Goal: Information Seeking & Learning: Learn about a topic

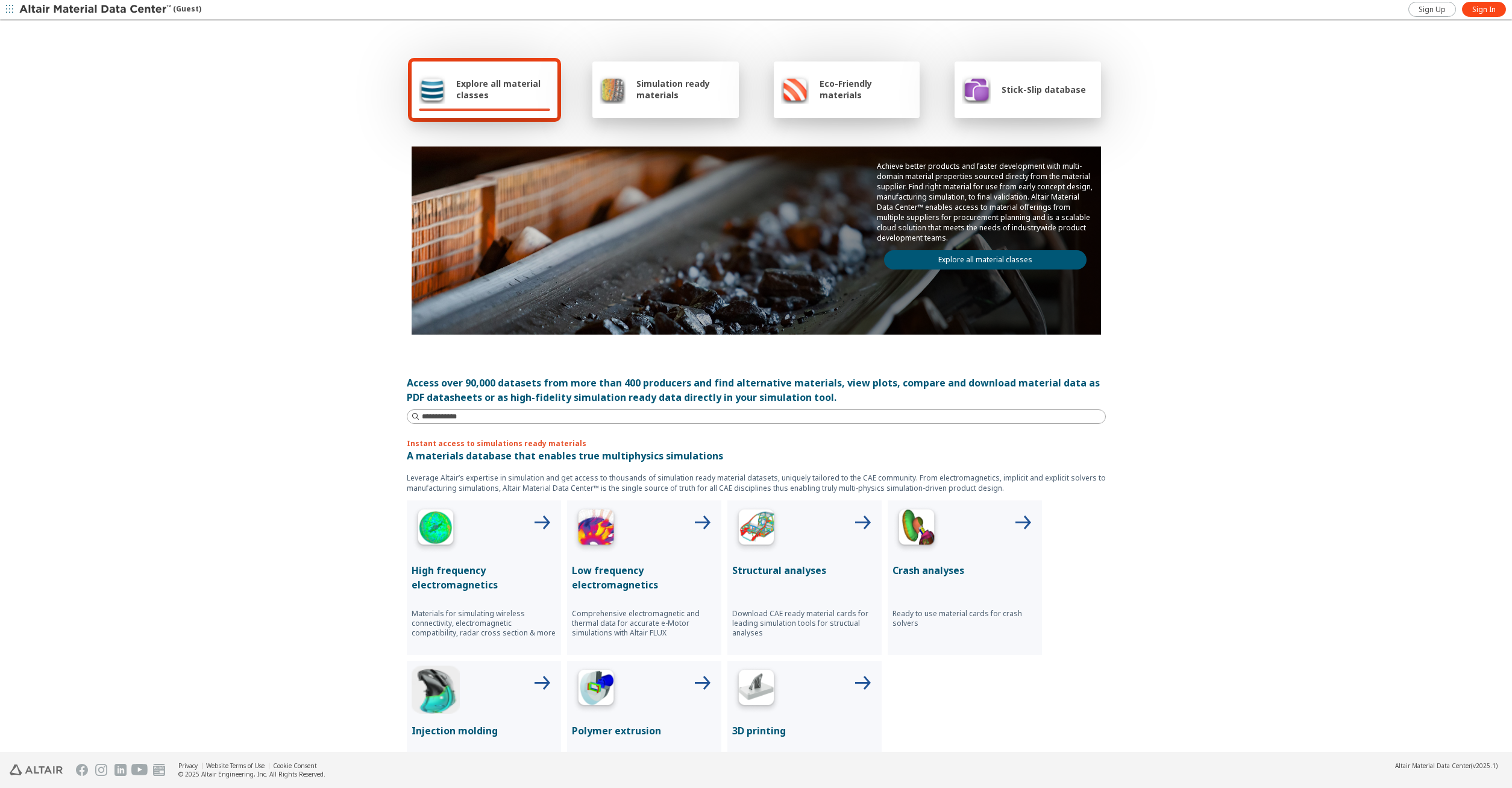
click at [681, 93] on span "Simulation ready materials" at bounding box center [683, 89] width 95 height 23
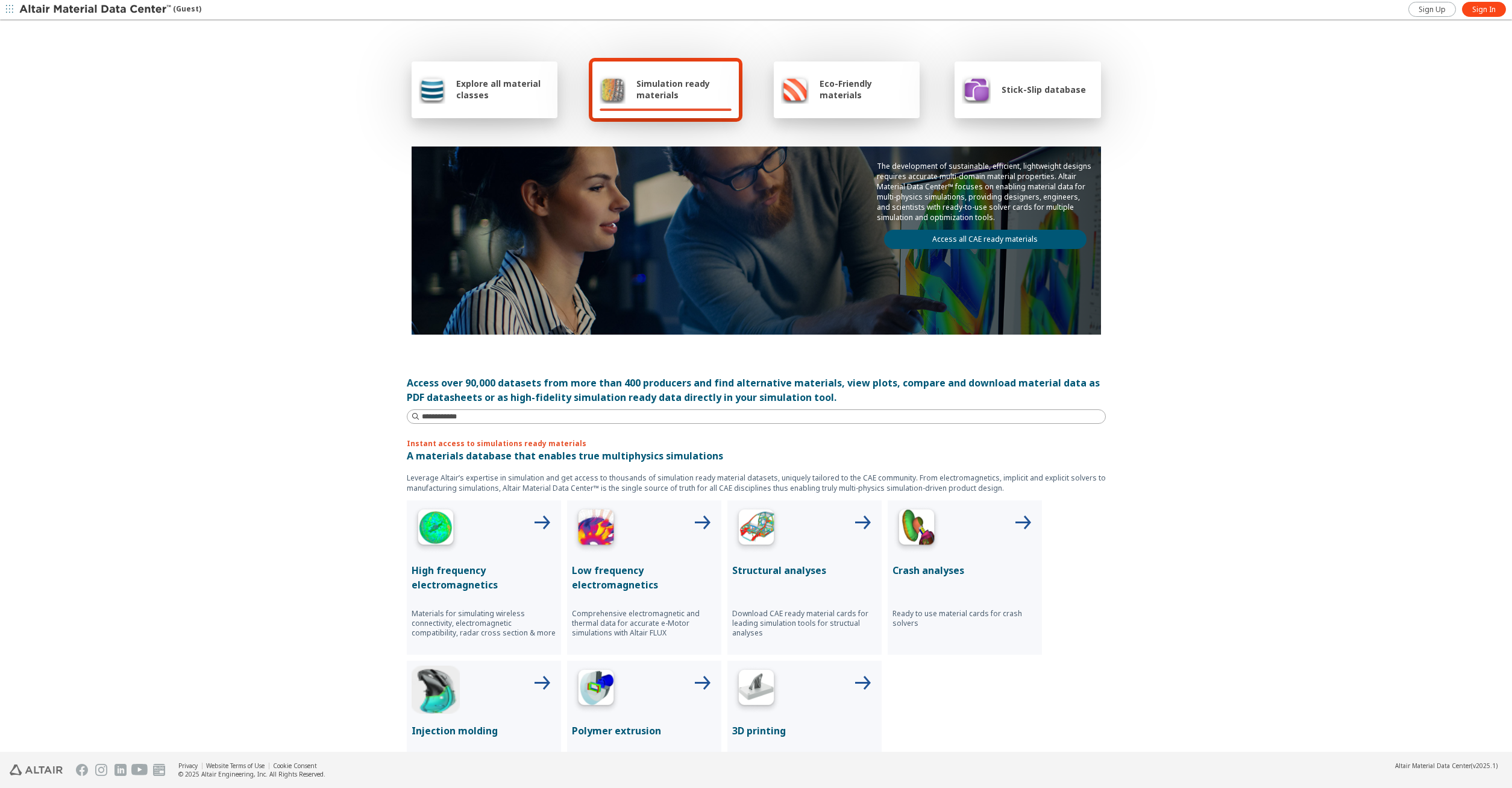
click at [990, 238] on link "Access all CAE ready materials" at bounding box center [986, 239] width 202 height 19
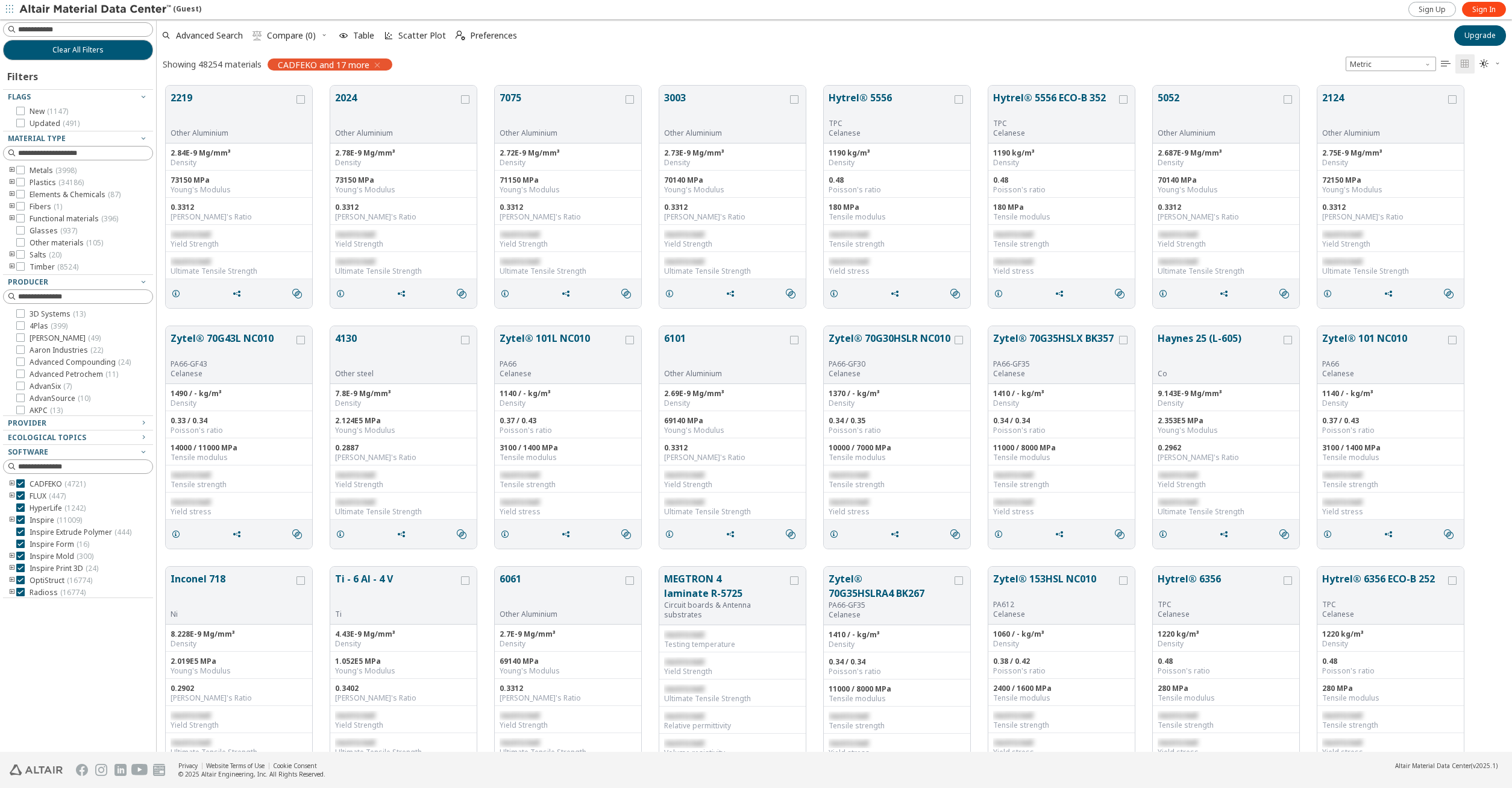
scroll to position [675, 1355]
click at [226, 112] on button "2219" at bounding box center [233, 110] width 124 height 38
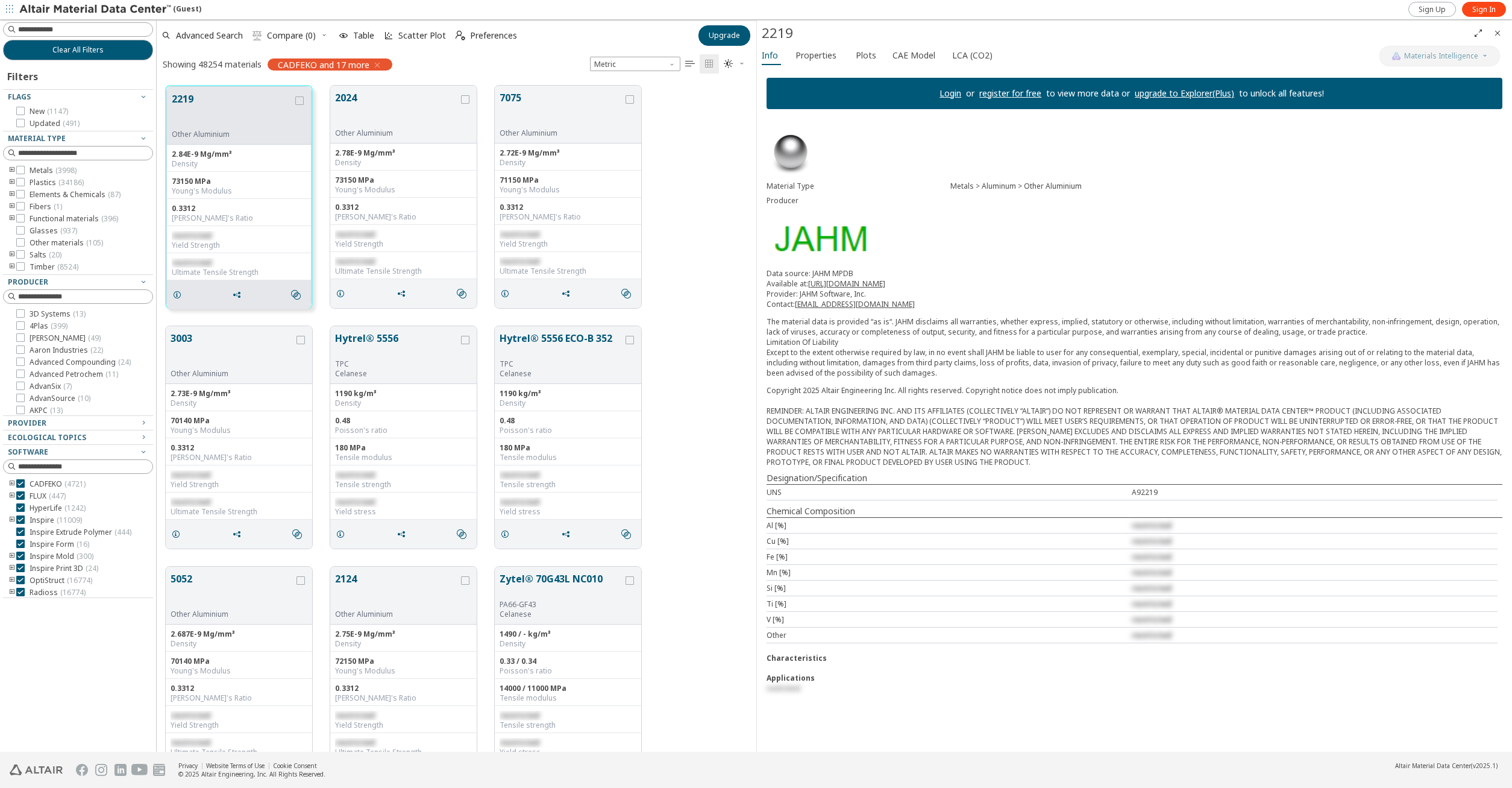
click at [690, 34] on div "Advanced Search  Compare (0) Table Scatter Plot  Preferences" at bounding box center [424, 36] width 534 height 27
click at [728, 37] on span "Upgrade" at bounding box center [724, 36] width 32 height 10
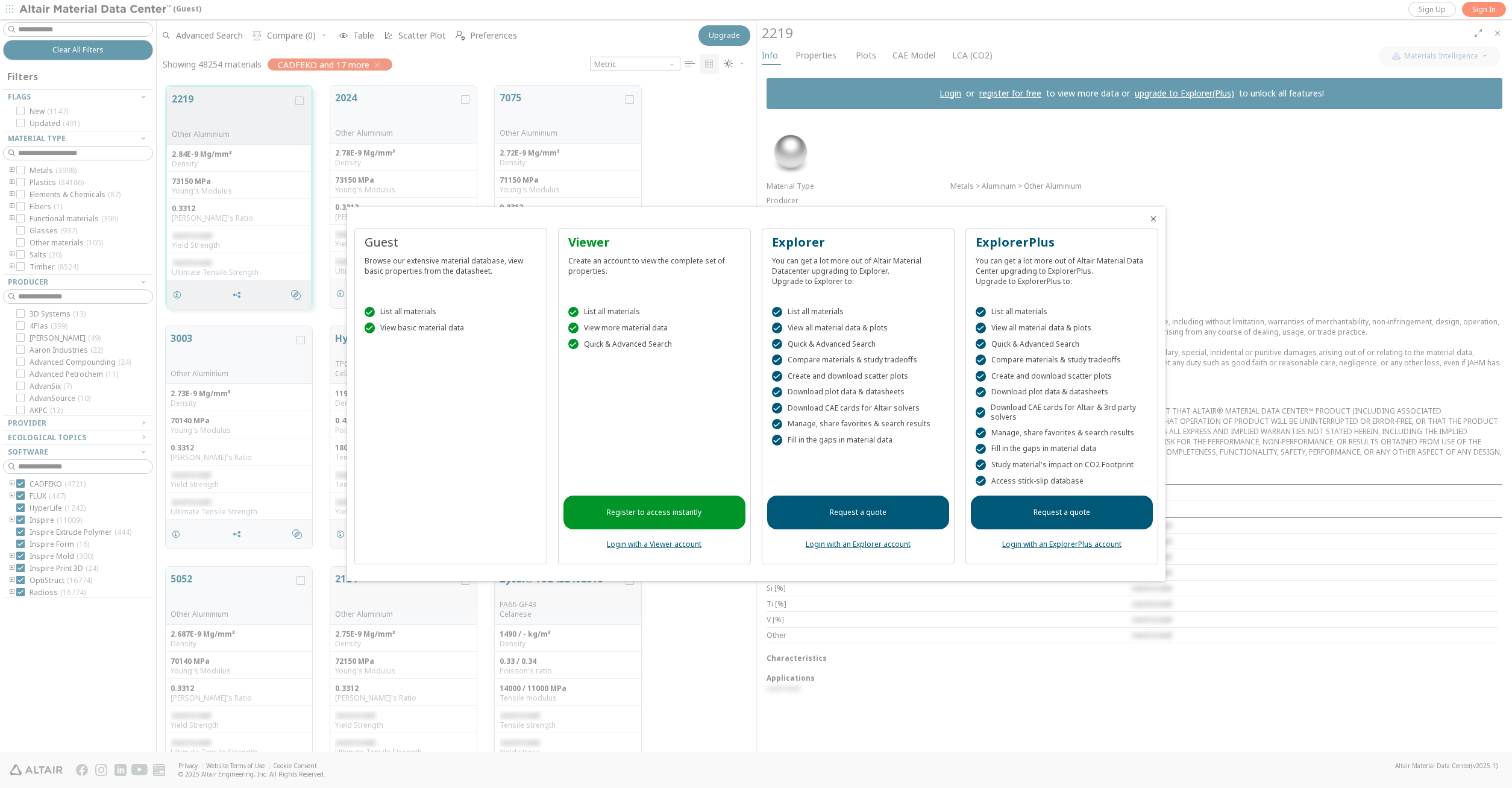
click at [1064, 547] on link "Login with an ExplorerPlus account" at bounding box center [1062, 543] width 119 height 11
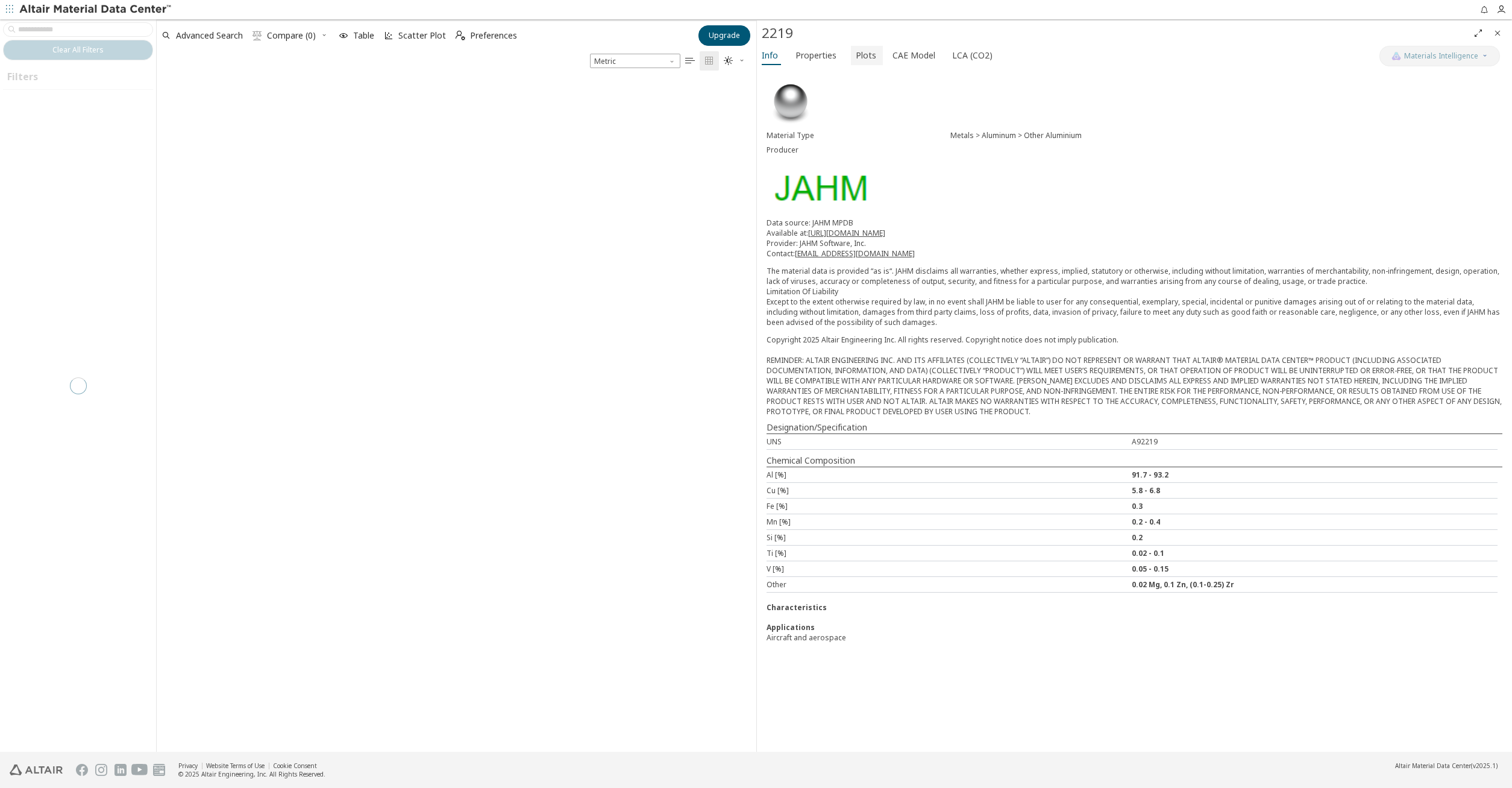
click at [865, 53] on span "Plots" at bounding box center [865, 55] width 20 height 19
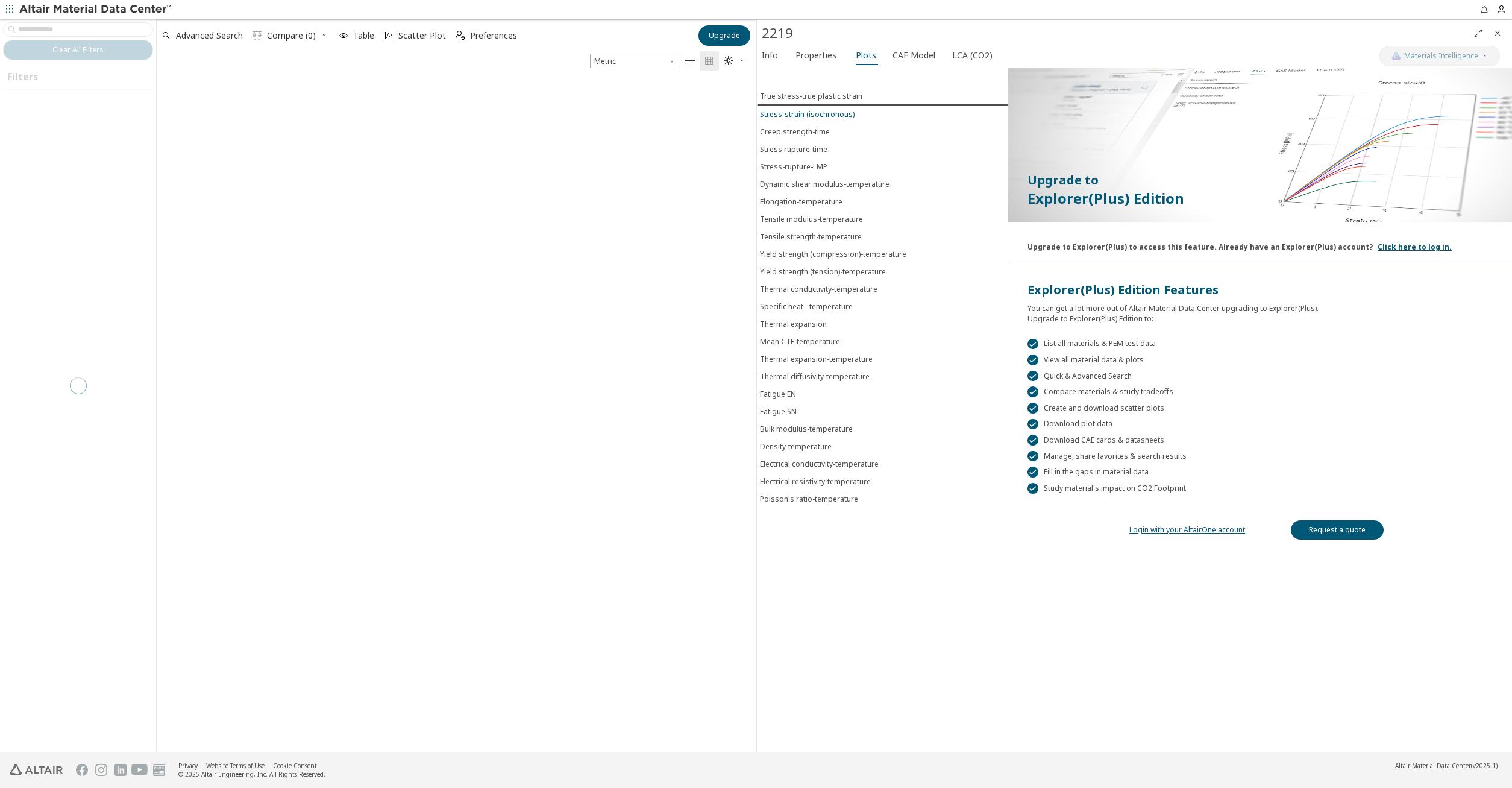
click at [834, 112] on div "Stress-strain (isochronous)" at bounding box center [807, 114] width 95 height 11
click at [809, 193] on button "Elongation-temperature" at bounding box center [883, 201] width 252 height 18
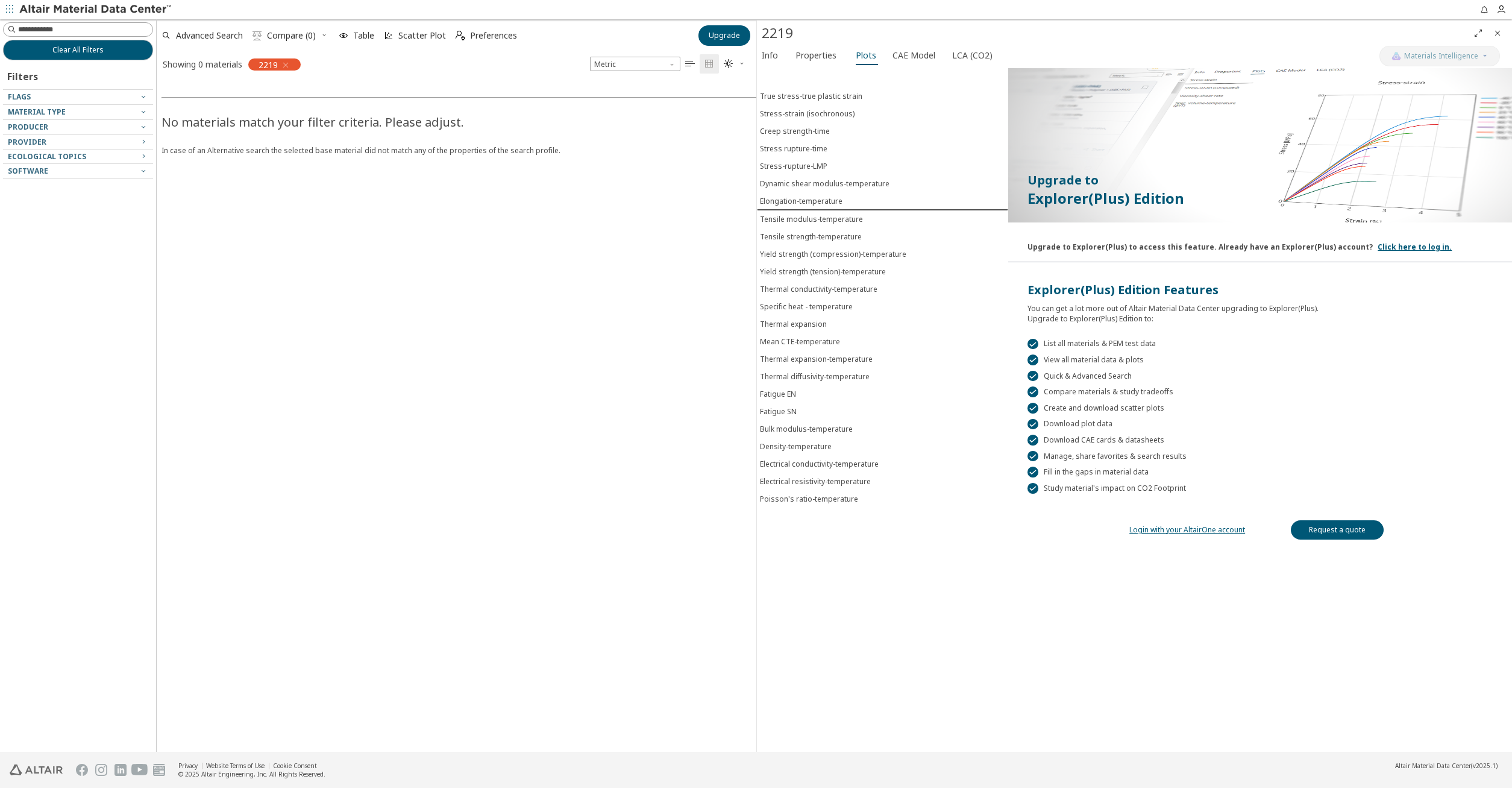
click at [1326, 527] on link "Request a quote" at bounding box center [1337, 529] width 93 height 19
click at [290, 60] on icon "button" at bounding box center [286, 65] width 10 height 10
click at [716, 32] on span "Upgrade" at bounding box center [724, 36] width 32 height 10
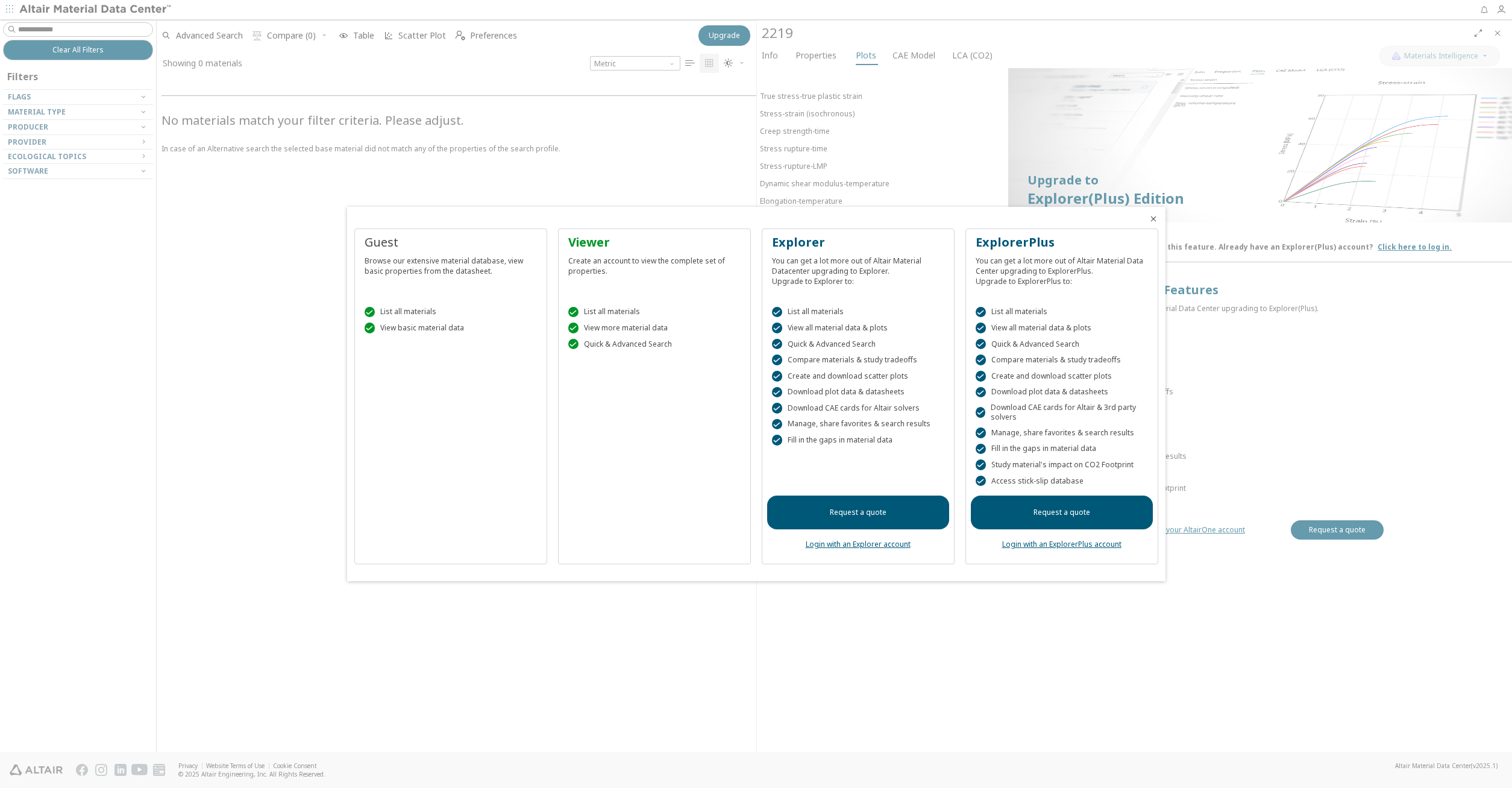
click at [863, 546] on link "Login with an Explorer account" at bounding box center [858, 543] width 105 height 11
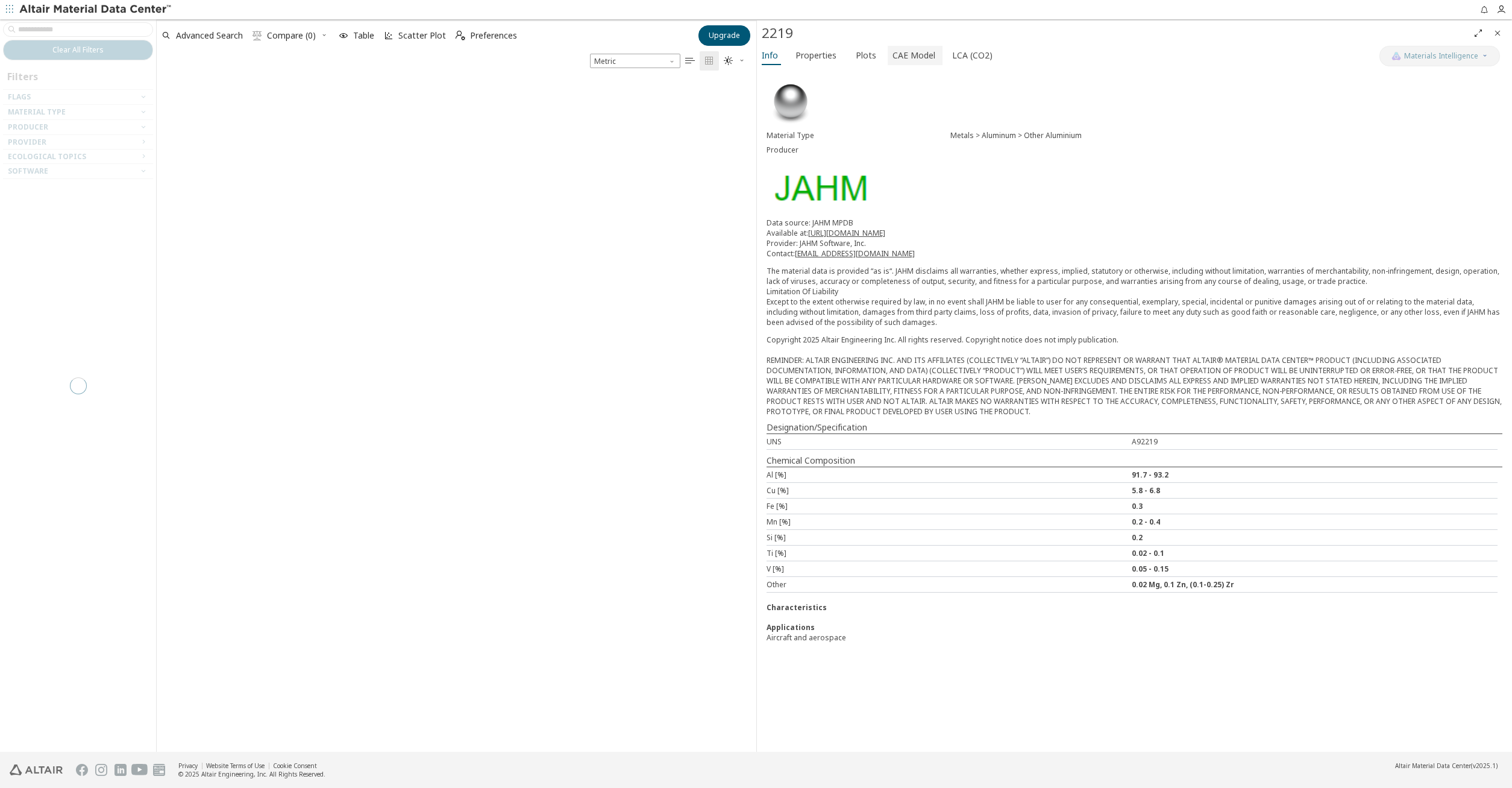
click at [896, 58] on span "CAE Model" at bounding box center [914, 55] width 43 height 19
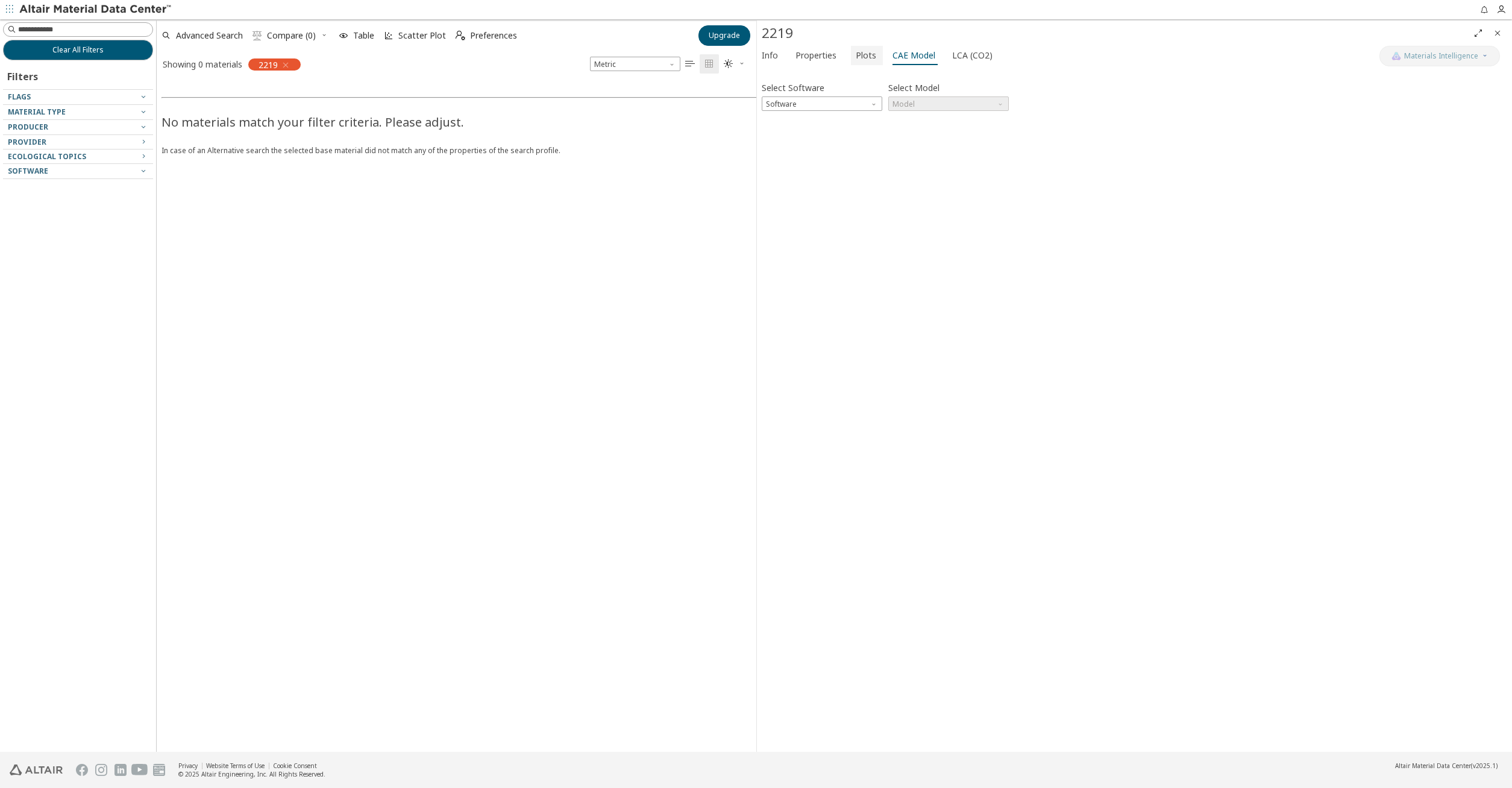
click at [860, 58] on span "Plots" at bounding box center [865, 55] width 20 height 19
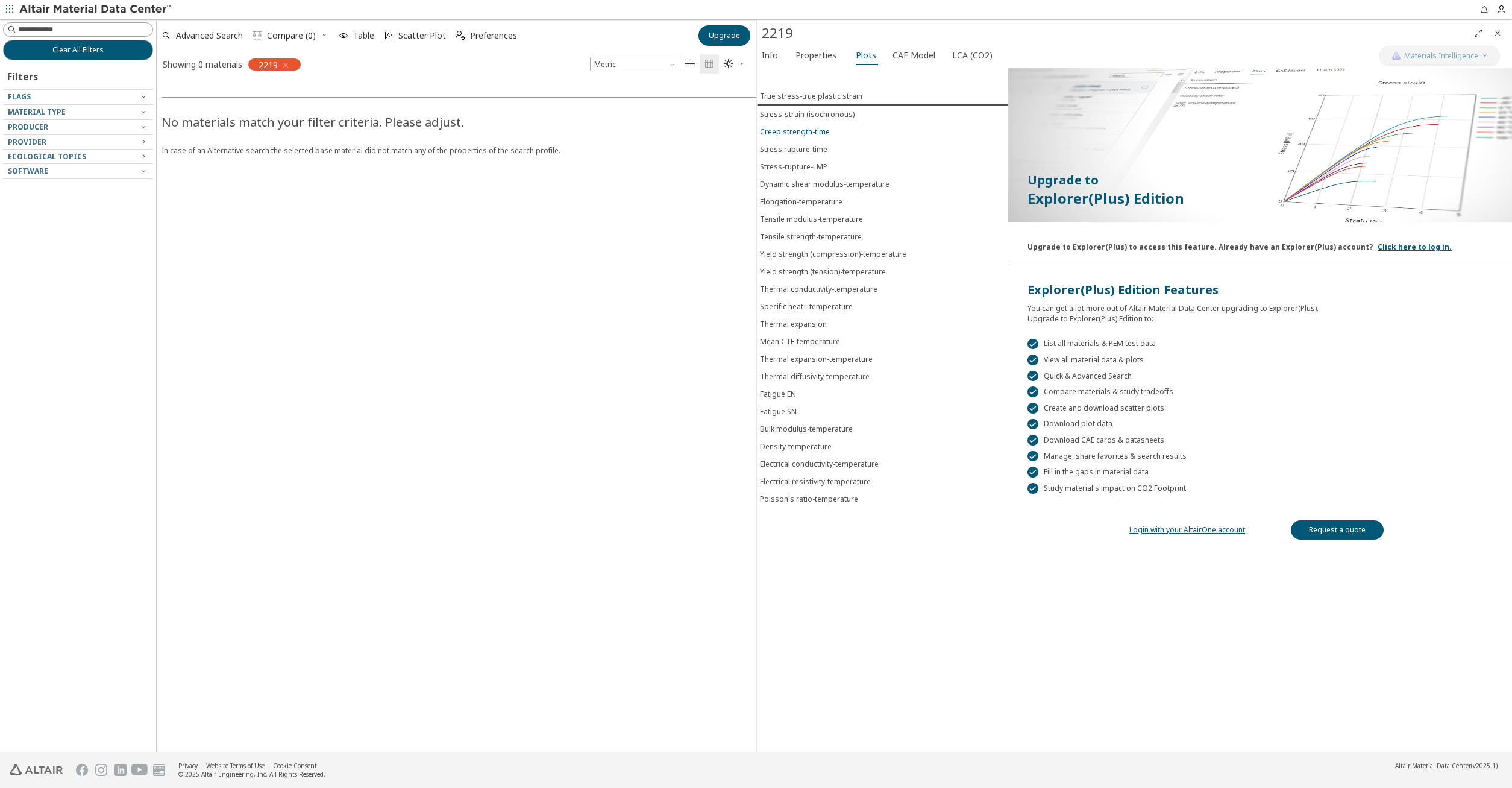
click at [816, 133] on div "Creep strength-time" at bounding box center [794, 131] width 70 height 11
click at [968, 58] on span "LCA (CO2)" at bounding box center [972, 55] width 40 height 19
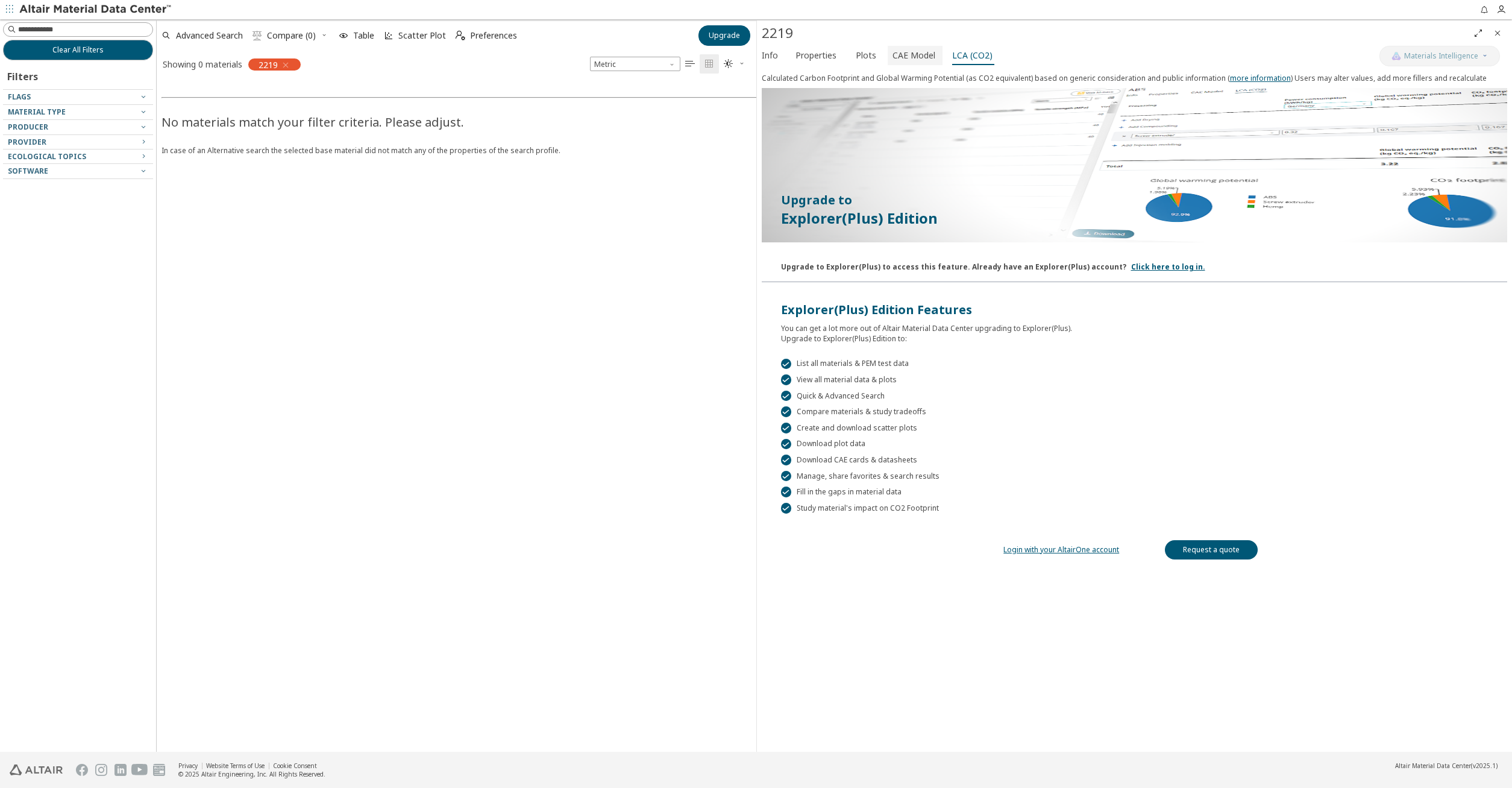
click at [930, 56] on span "CAE Model" at bounding box center [915, 55] width 45 height 19
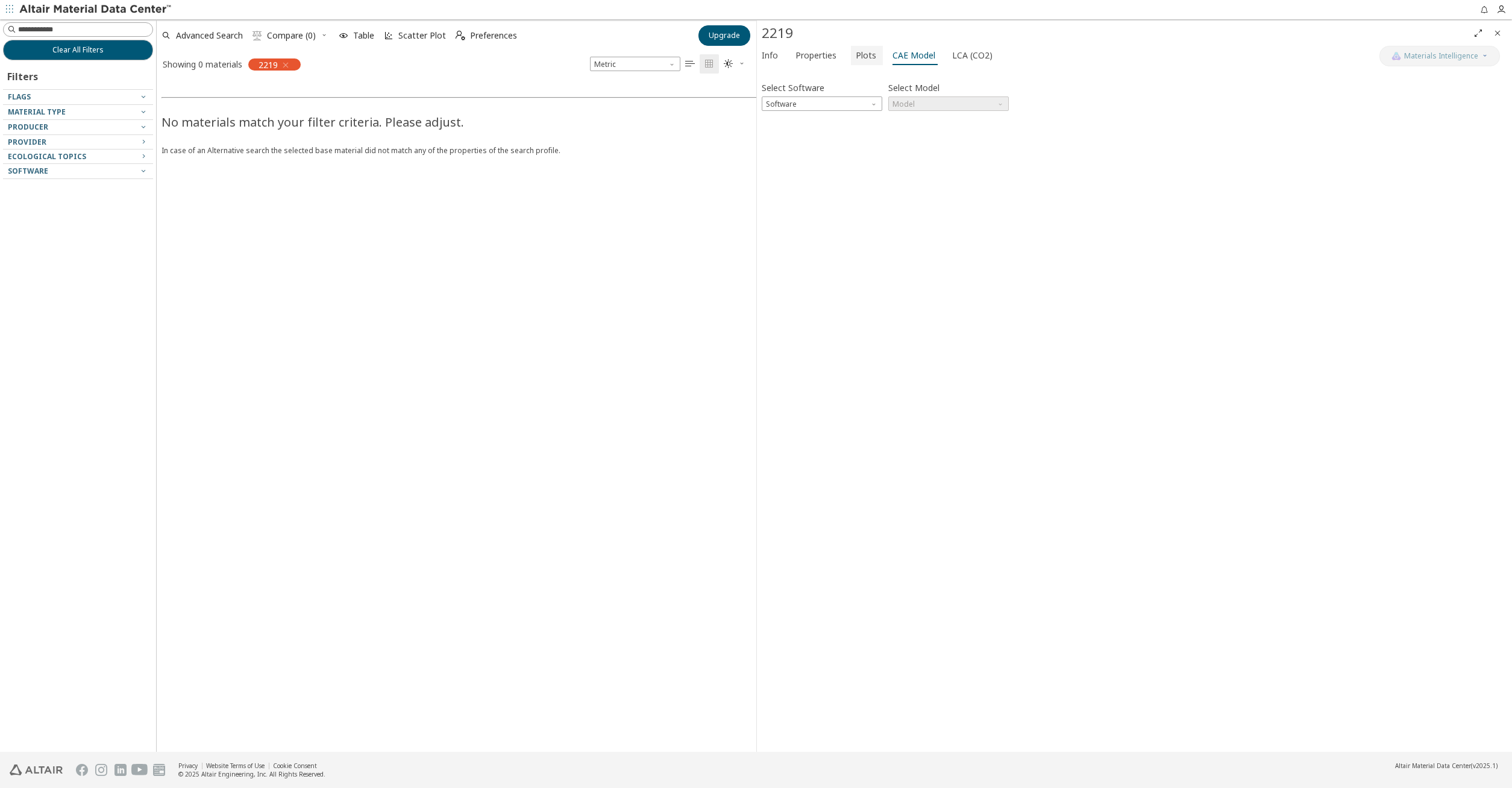
click at [869, 57] on span "Plots" at bounding box center [865, 55] width 20 height 19
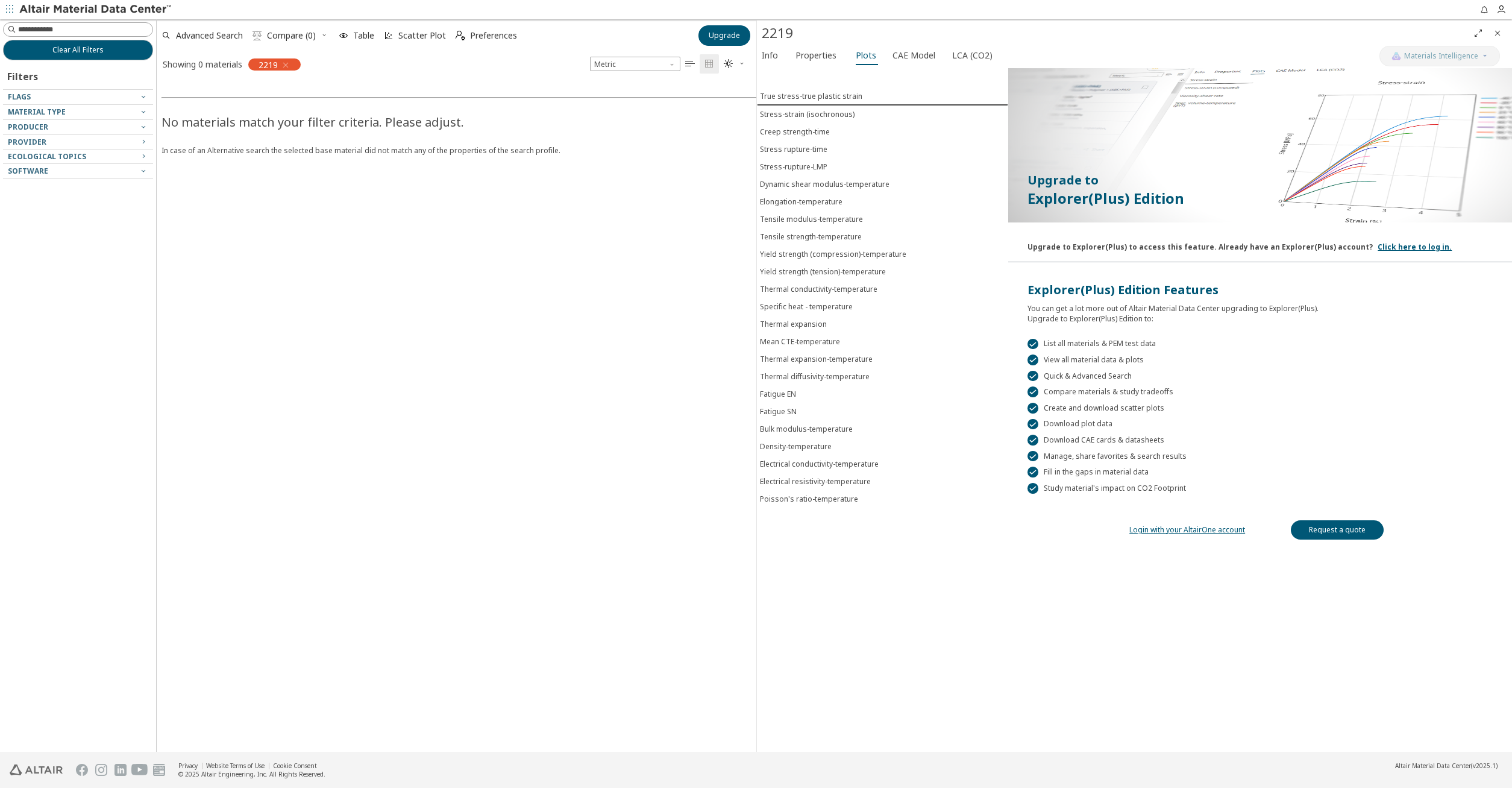
click at [1227, 529] on link "Login with your AltairOne account" at bounding box center [1187, 529] width 116 height 11
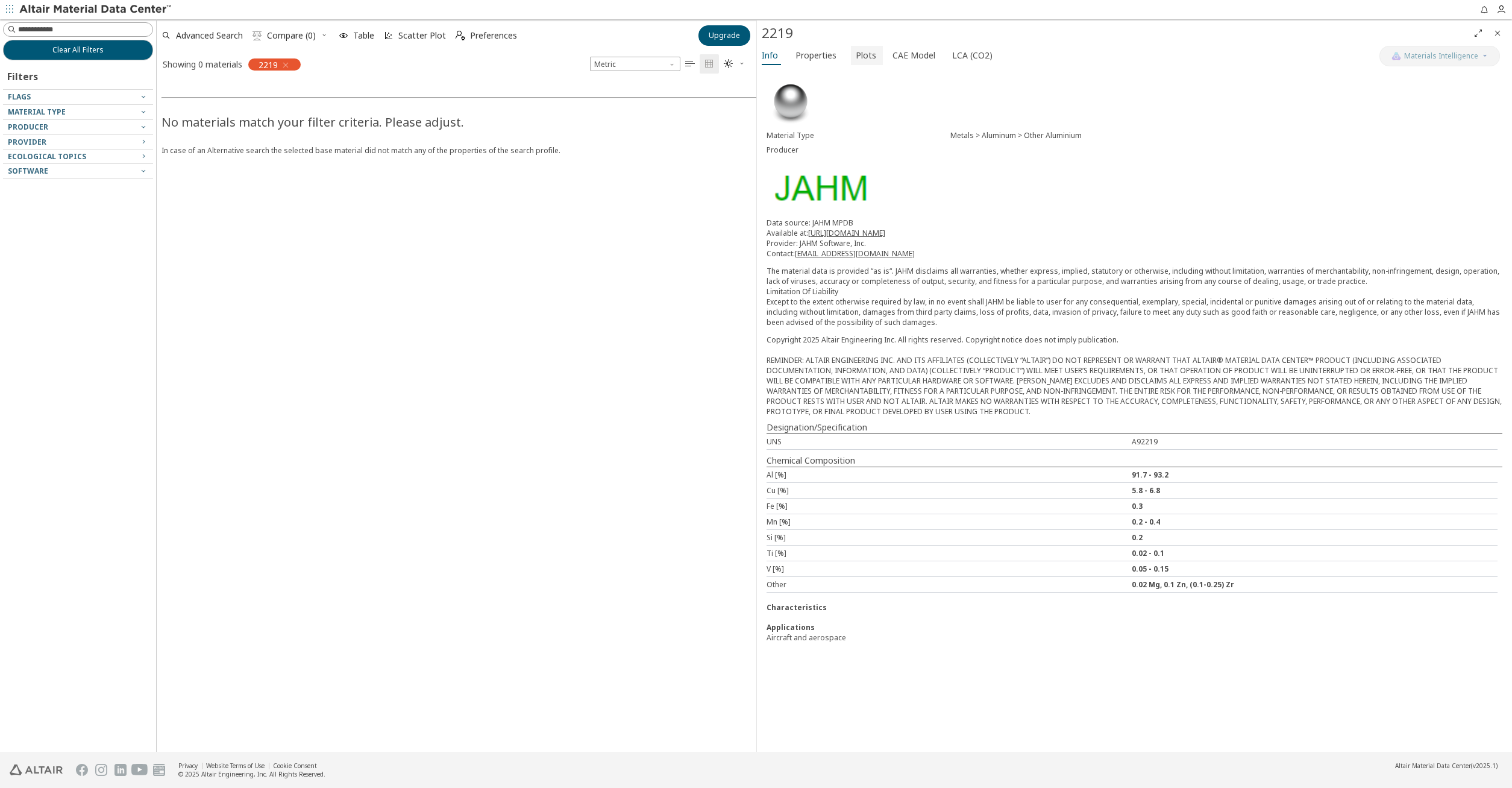
click at [857, 50] on span "Plots" at bounding box center [865, 55] width 20 height 19
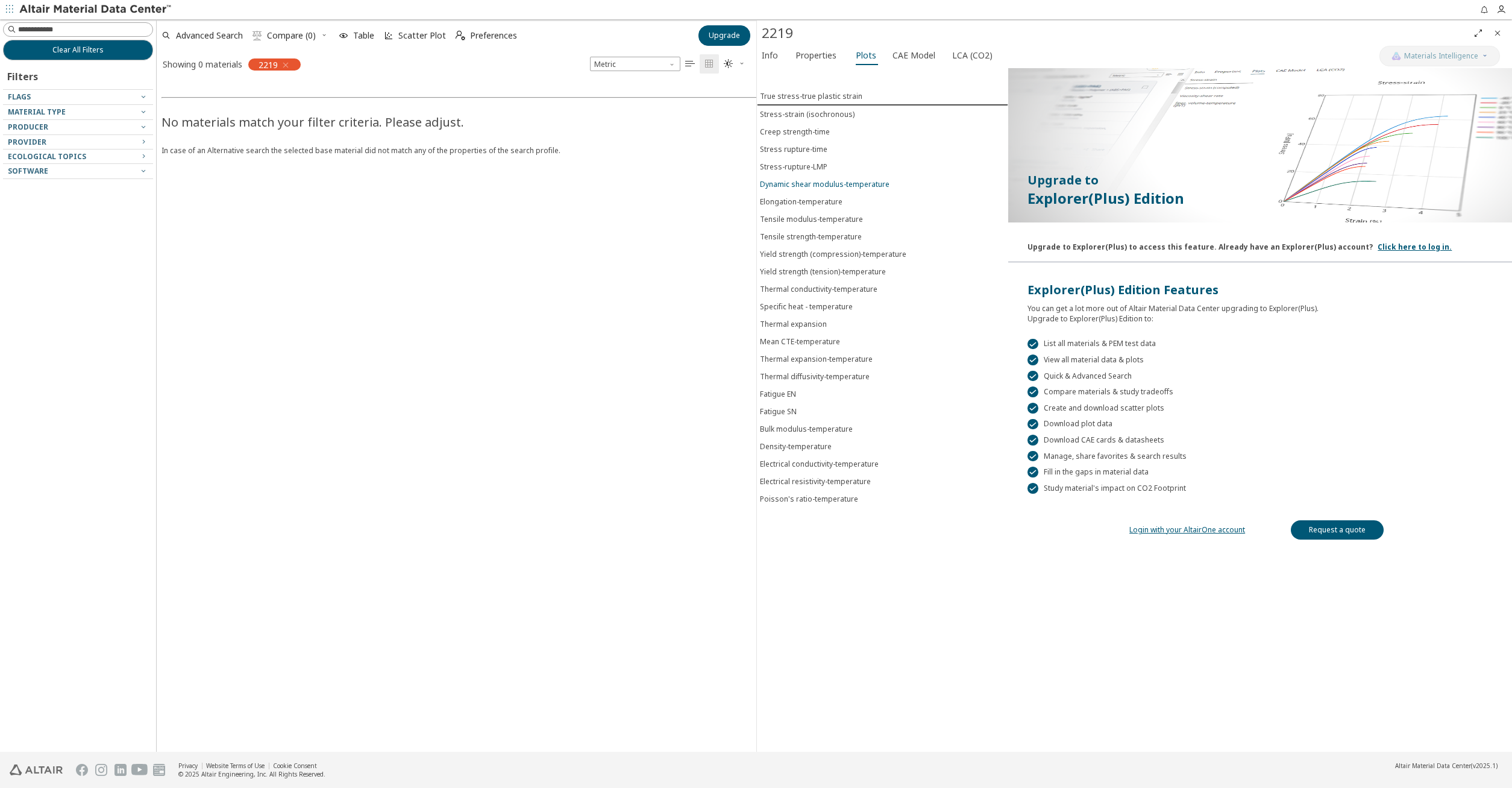
click at [829, 191] on button "Dynamic shear modulus-temperature" at bounding box center [883, 183] width 252 height 18
click at [796, 165] on div "Stress-rupture-LMP" at bounding box center [794, 166] width 67 height 11
click at [805, 184] on div "Dynamic shear modulus-temperature" at bounding box center [825, 184] width 129 height 11
click at [804, 205] on div "Elongation-temperature" at bounding box center [801, 201] width 82 height 11
click at [1192, 529] on link "Login with your AltairOne account" at bounding box center [1187, 529] width 116 height 11
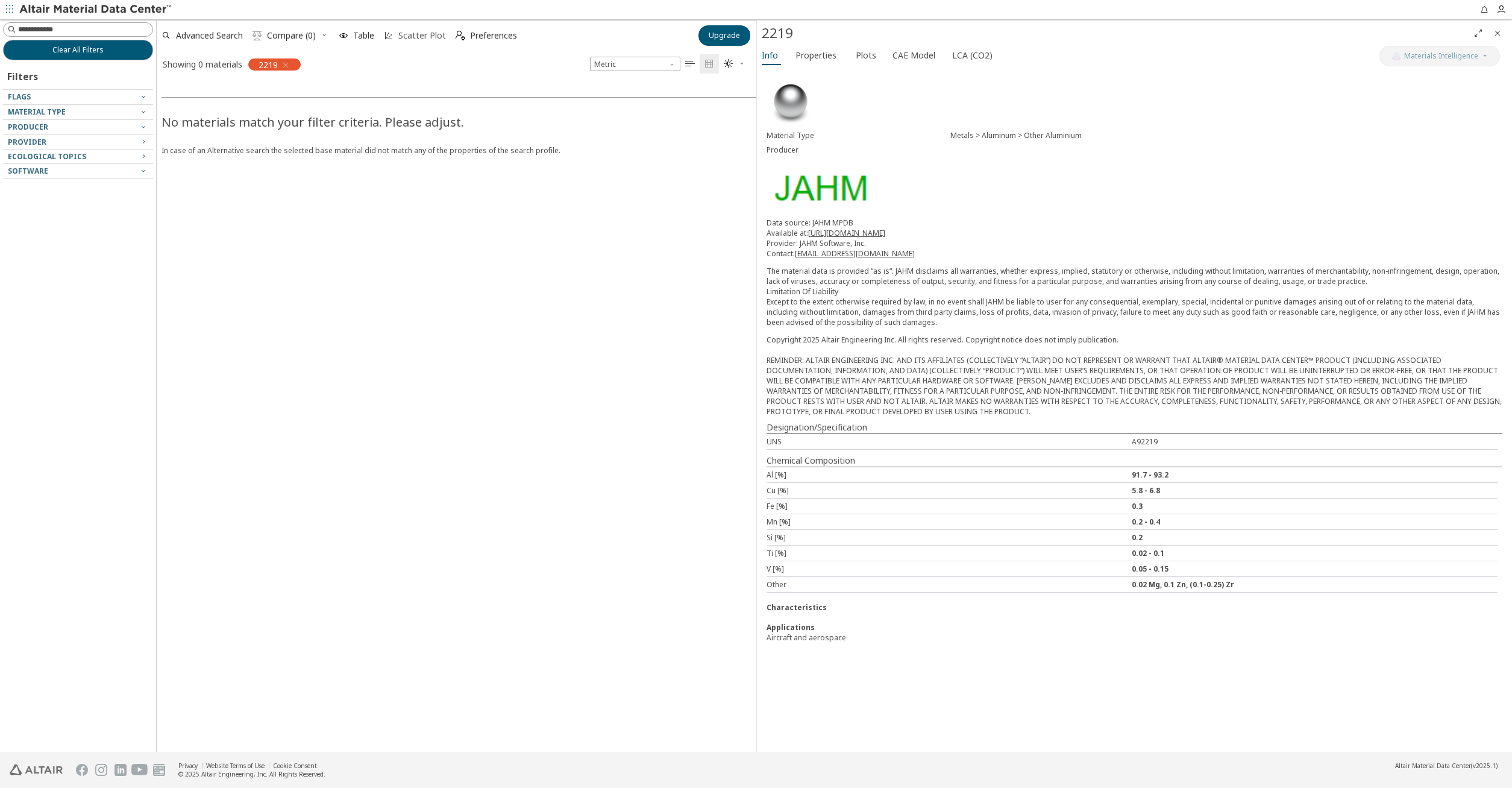
click at [413, 37] on span "Scatter Plot" at bounding box center [422, 36] width 48 height 8
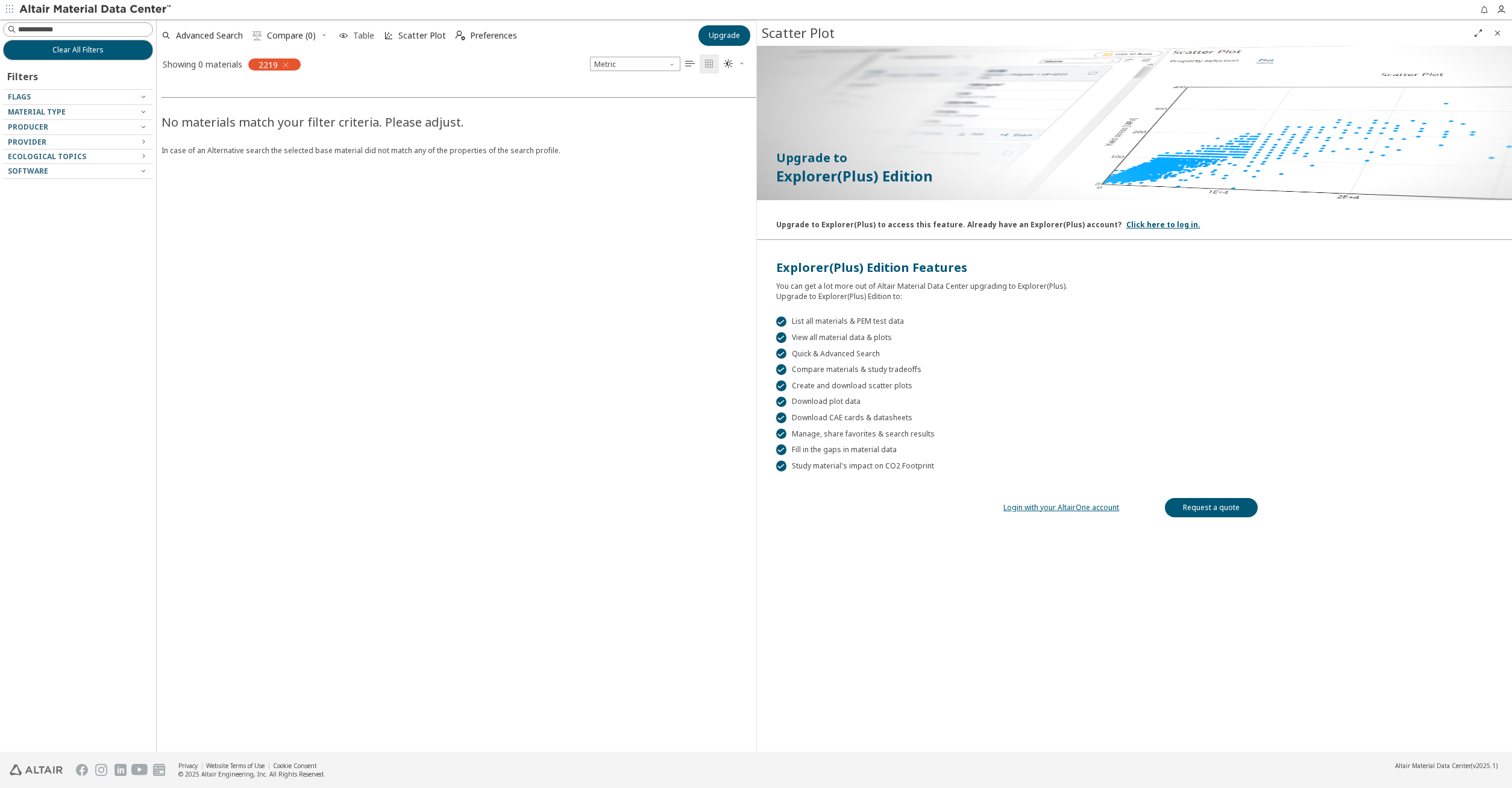
click at [360, 29] on span "Table" at bounding box center [356, 36] width 40 height 27
click at [403, 32] on span "Customize Table" at bounding box center [427, 36] width 65 height 8
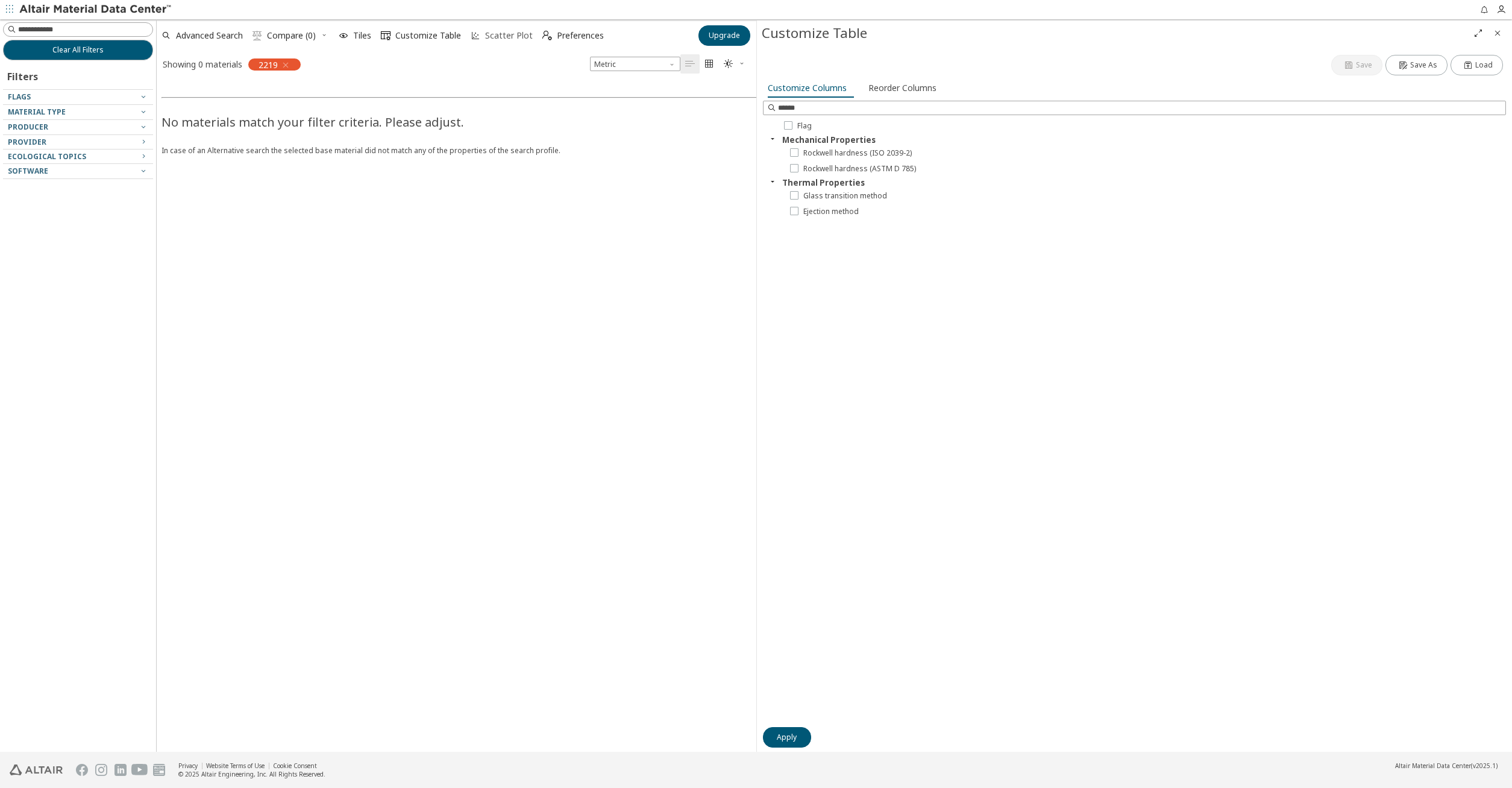
click at [496, 36] on span "Scatter Plot" at bounding box center [509, 36] width 48 height 8
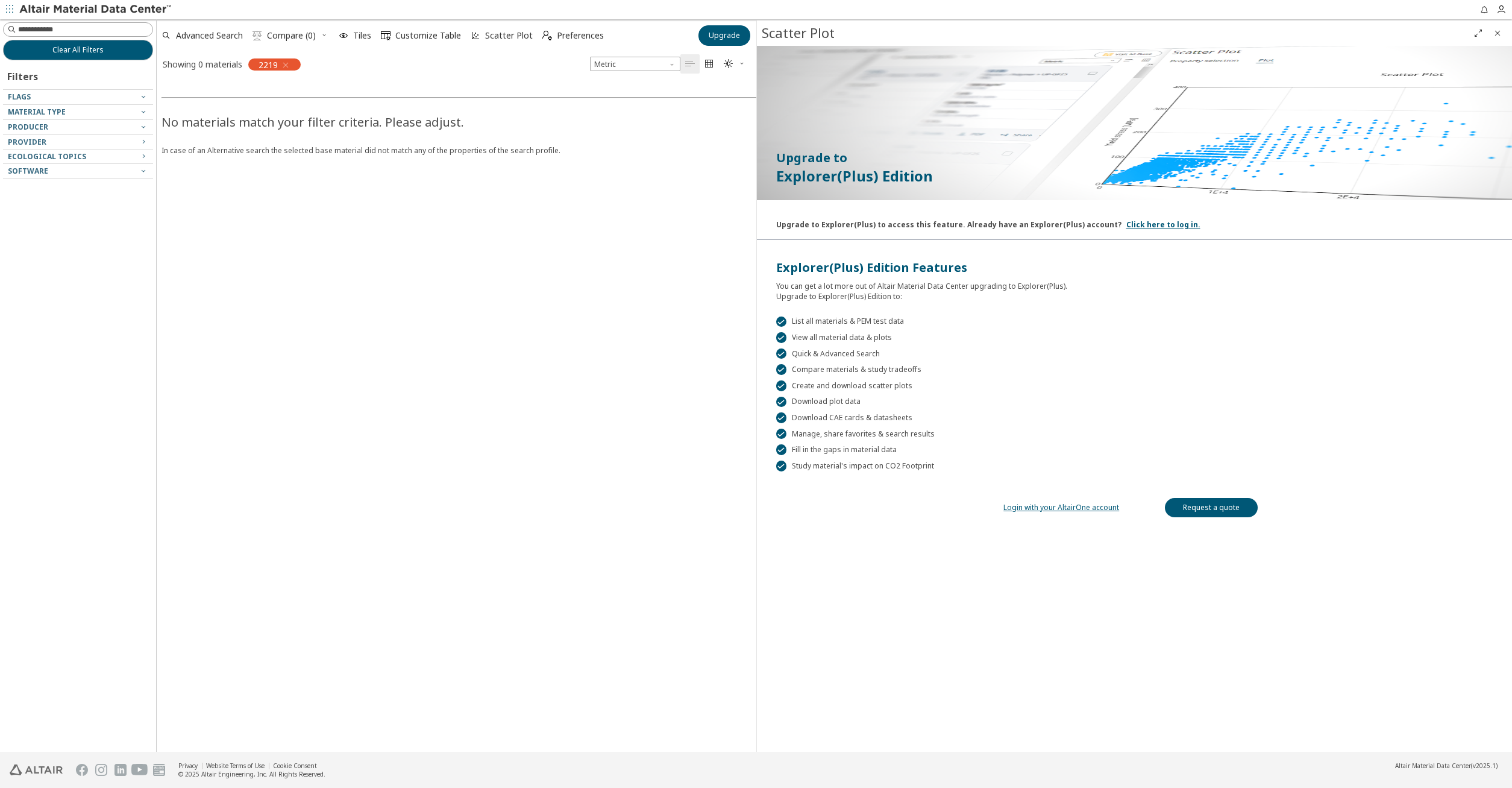
click at [1066, 509] on link "Login with your AltairOne account" at bounding box center [1061, 507] width 116 height 11
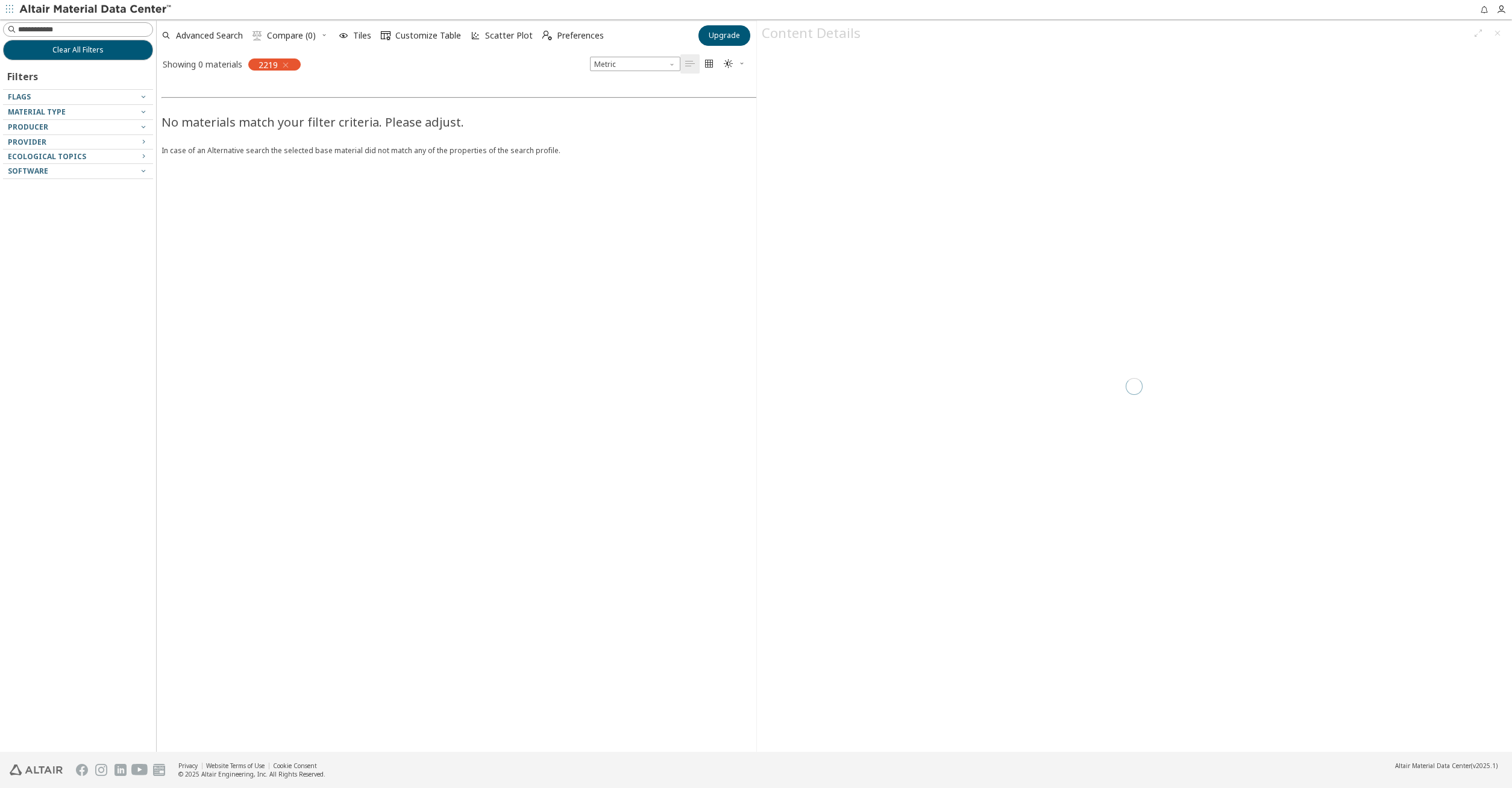
click at [290, 62] on icon "button" at bounding box center [286, 65] width 10 height 10
click at [1062, 259] on div at bounding box center [1135, 386] width 756 height 731
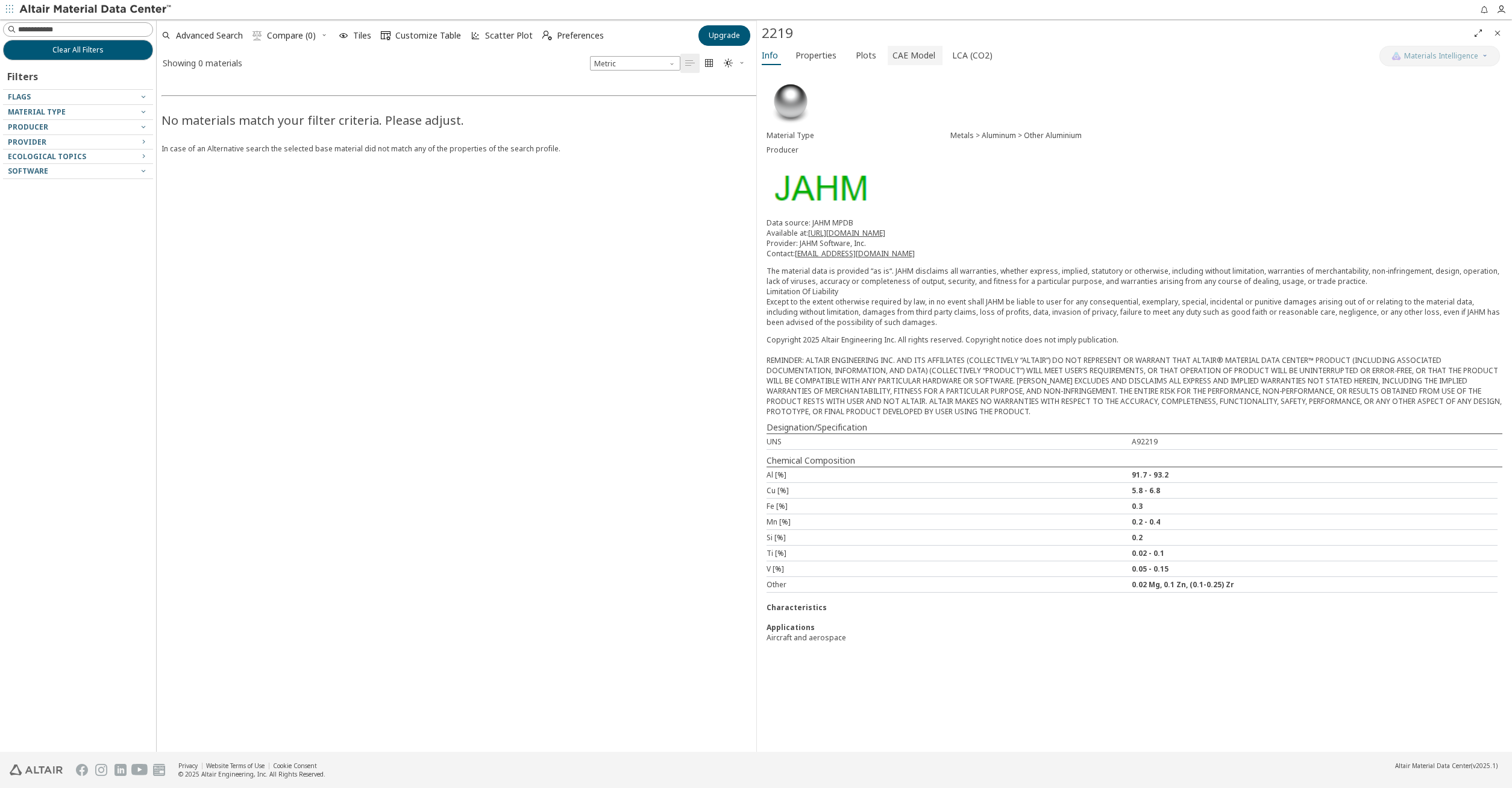
click at [919, 48] on span "CAE Model" at bounding box center [914, 55] width 43 height 19
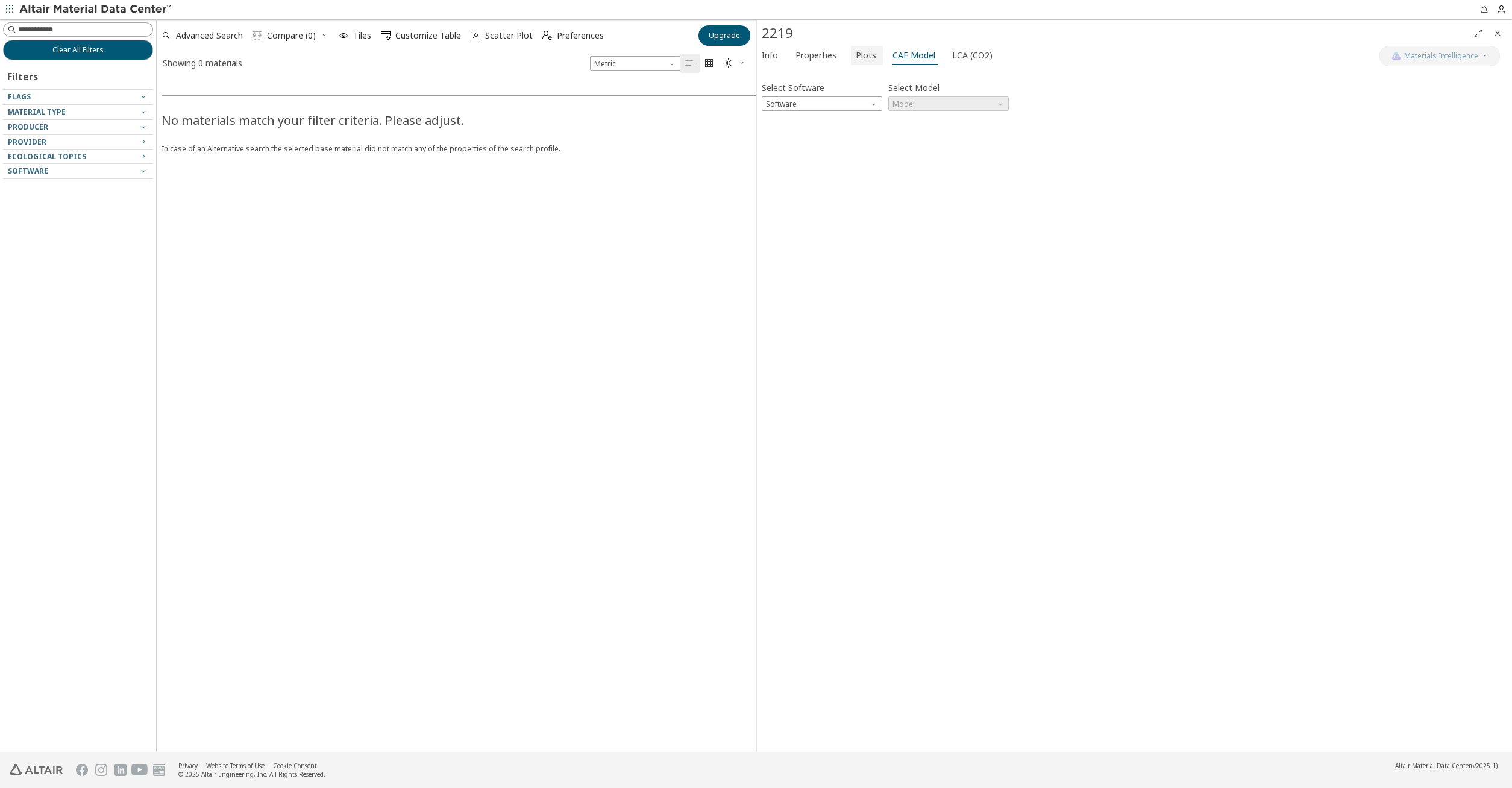
click at [863, 56] on span "Plots" at bounding box center [865, 55] width 20 height 19
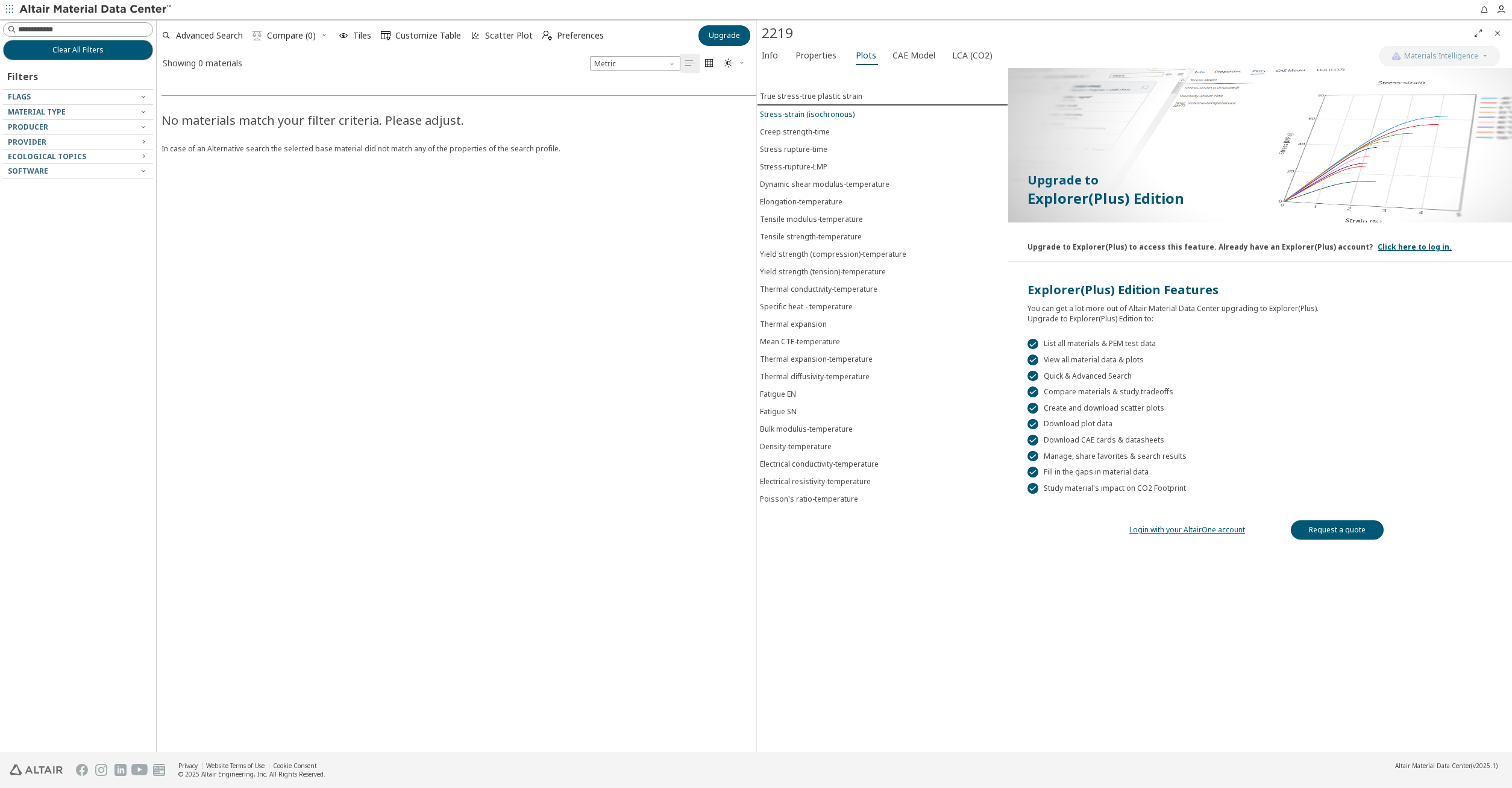
click at [910, 114] on span "Stress-strain (isochronous)" at bounding box center [883, 114] width 246 height 11
drag, startPoint x: 767, startPoint y: 167, endPoint x: 852, endPoint y: 239, distance: 111.4
click at [767, 167] on div "Stress-rupture-LMP" at bounding box center [794, 167] width 67 height 11
